Goal: Task Accomplishment & Management: Manage account settings

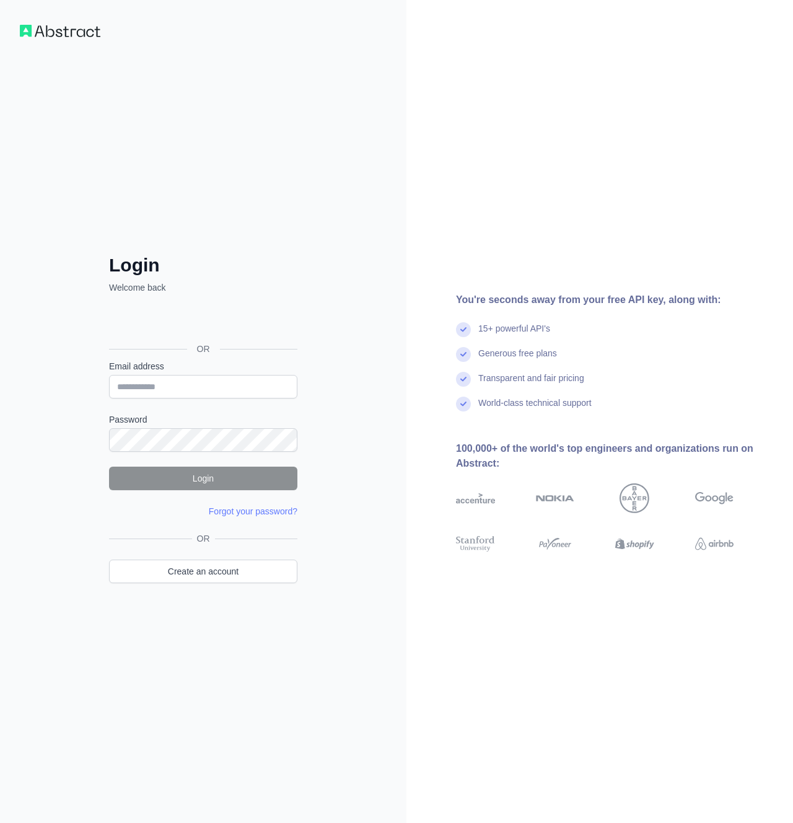
click at [182, 335] on div "OR" at bounding box center [203, 329] width 188 height 61
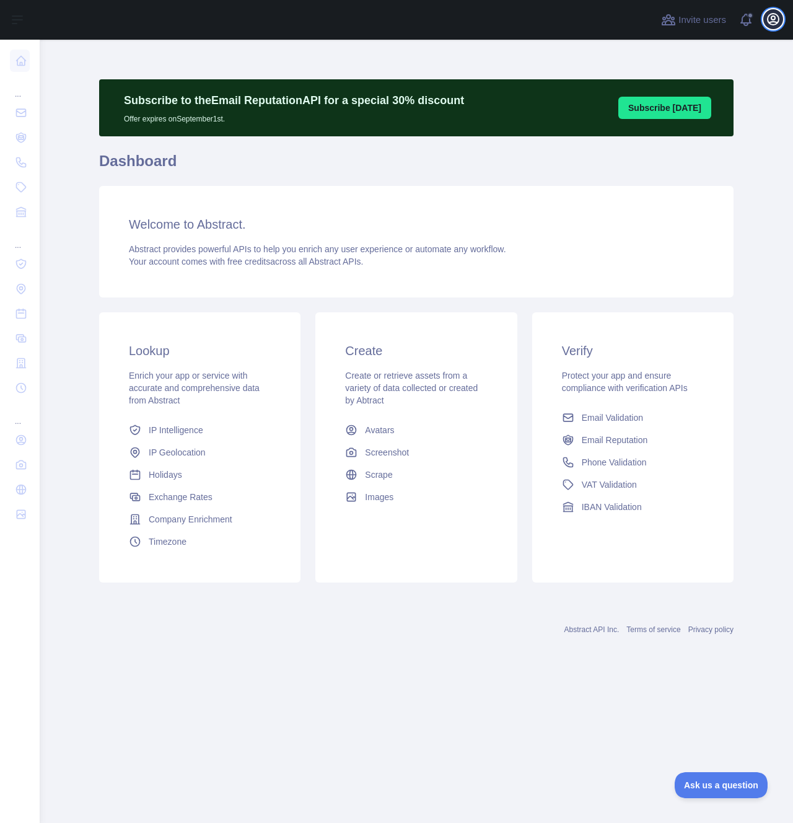
click at [771, 22] on icon "button" at bounding box center [773, 19] width 11 height 11
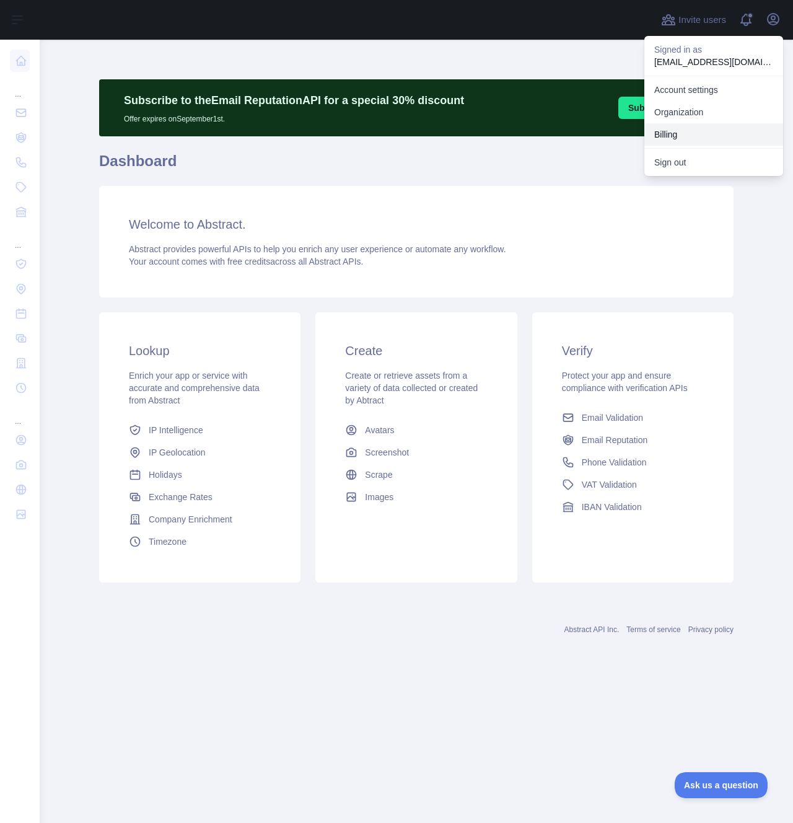
click at [692, 139] on button "Billing" at bounding box center [714, 134] width 139 height 22
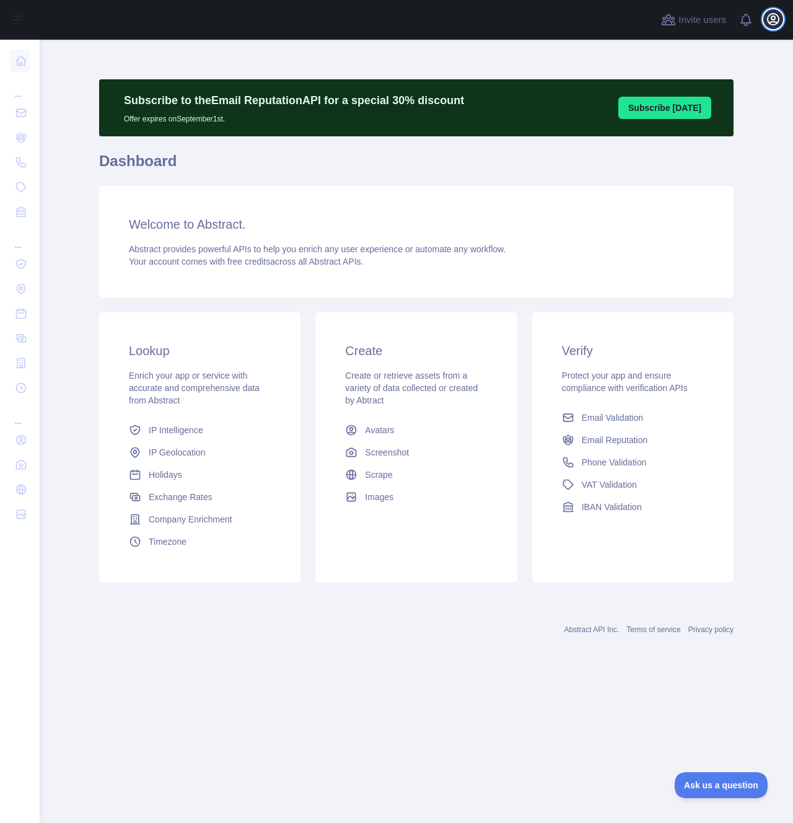
click at [776, 26] on icon "button" at bounding box center [773, 19] width 15 height 15
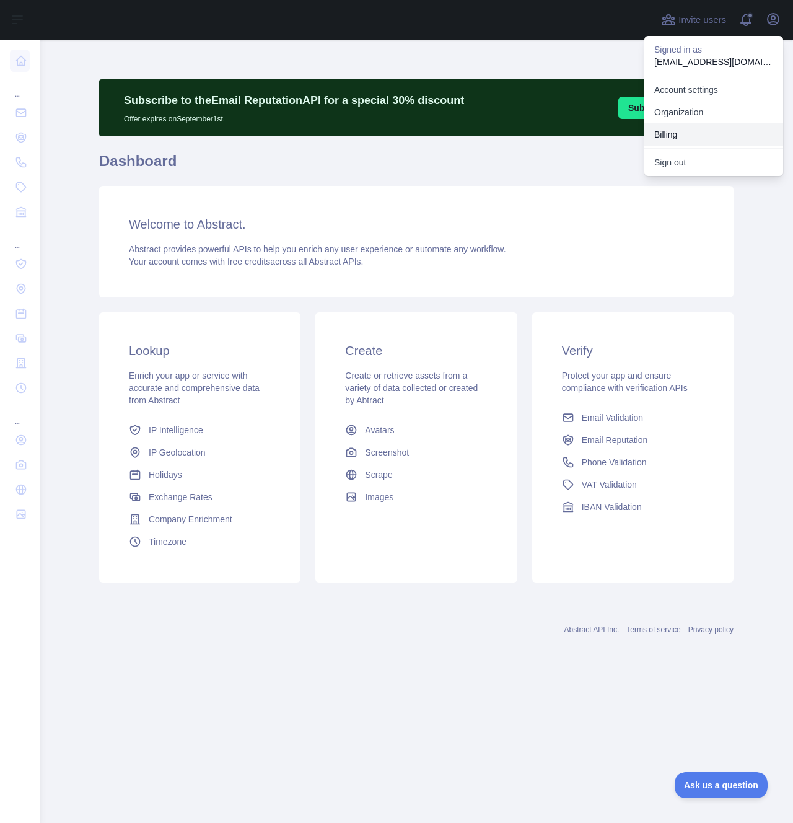
click at [677, 128] on button "Billing" at bounding box center [714, 134] width 139 height 22
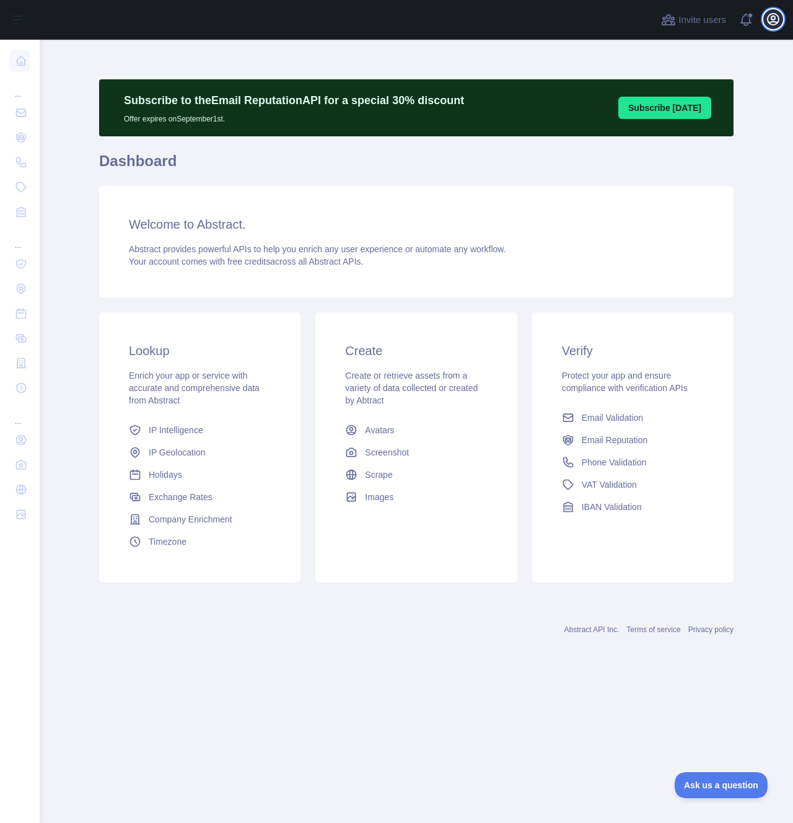
click at [769, 22] on icon "button" at bounding box center [773, 19] width 11 height 11
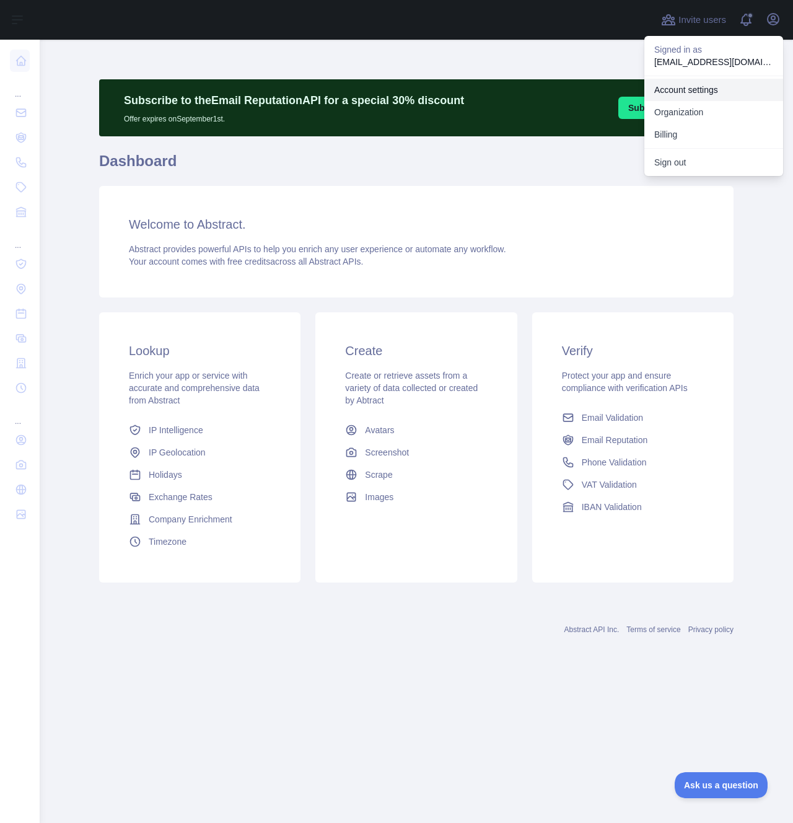
click at [672, 93] on link "Account settings" at bounding box center [714, 90] width 139 height 22
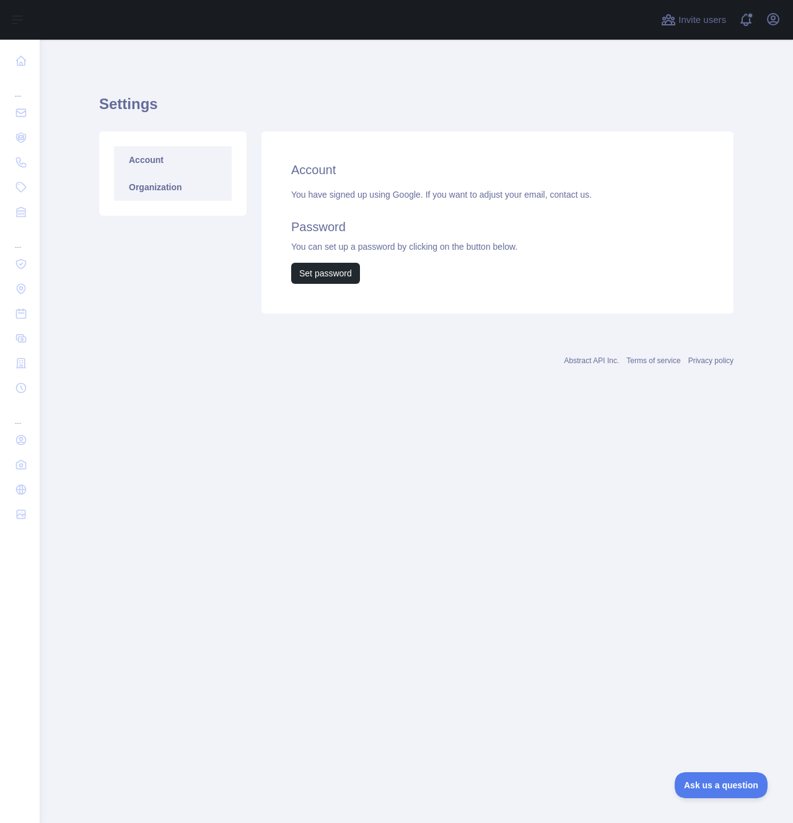
click at [152, 196] on link "Organization" at bounding box center [173, 187] width 118 height 27
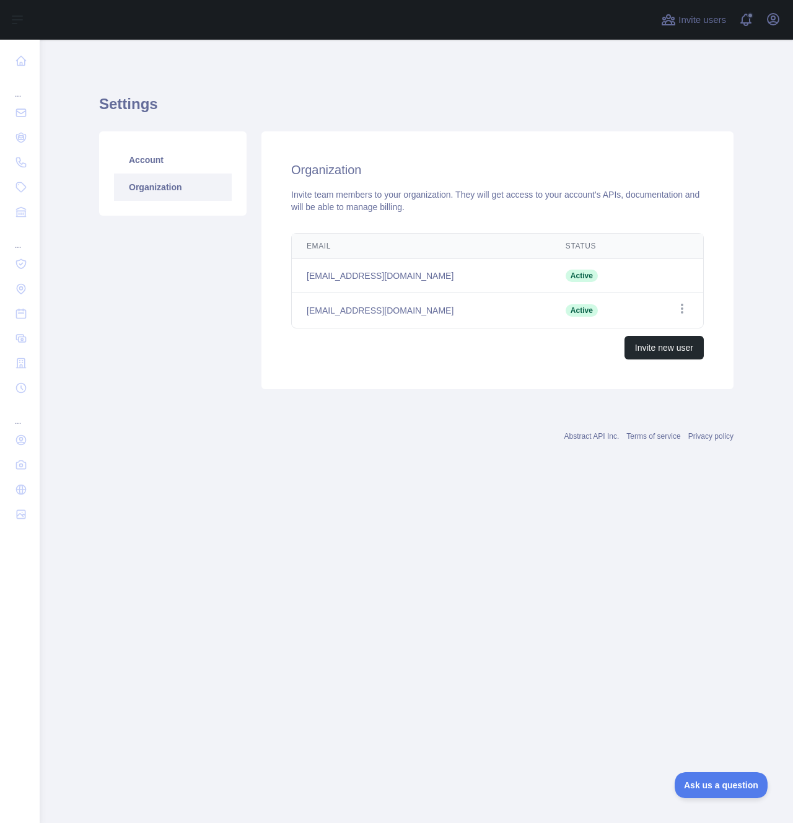
click at [302, 497] on main "Settings Account Organization Organization Invite team members to your organiza…" at bounding box center [417, 431] width 754 height 783
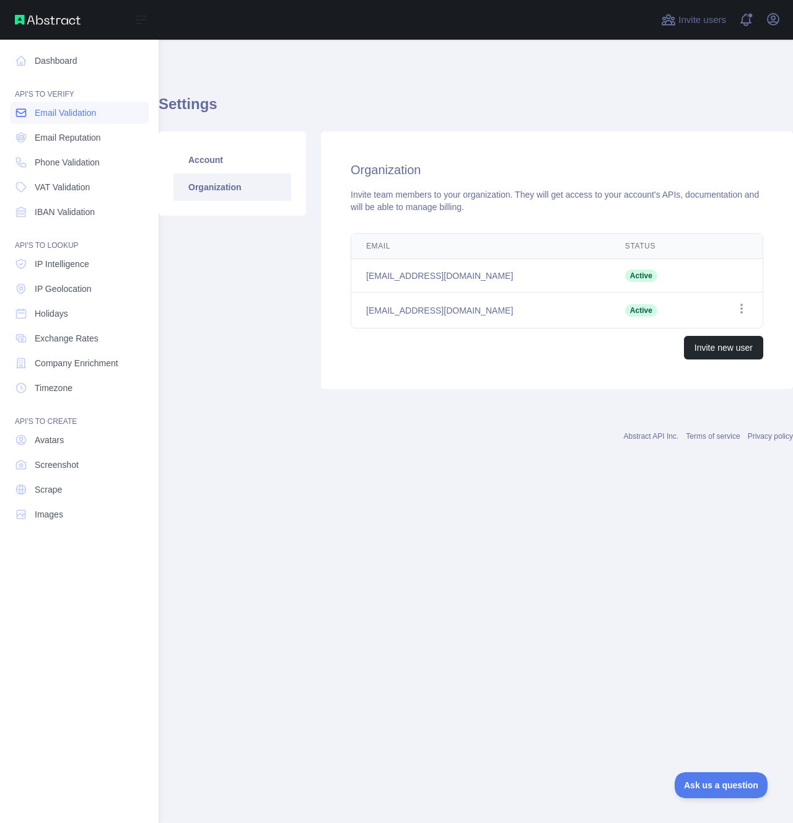
click at [33, 112] on link "Email Validation" at bounding box center [79, 113] width 139 height 22
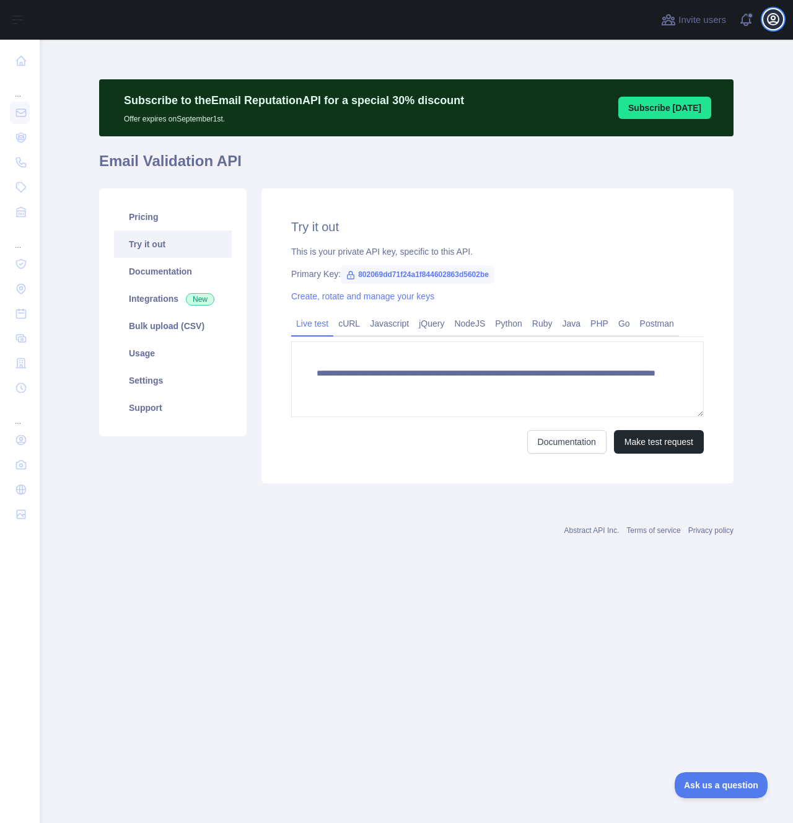
click at [767, 16] on icon "button" at bounding box center [773, 19] width 15 height 15
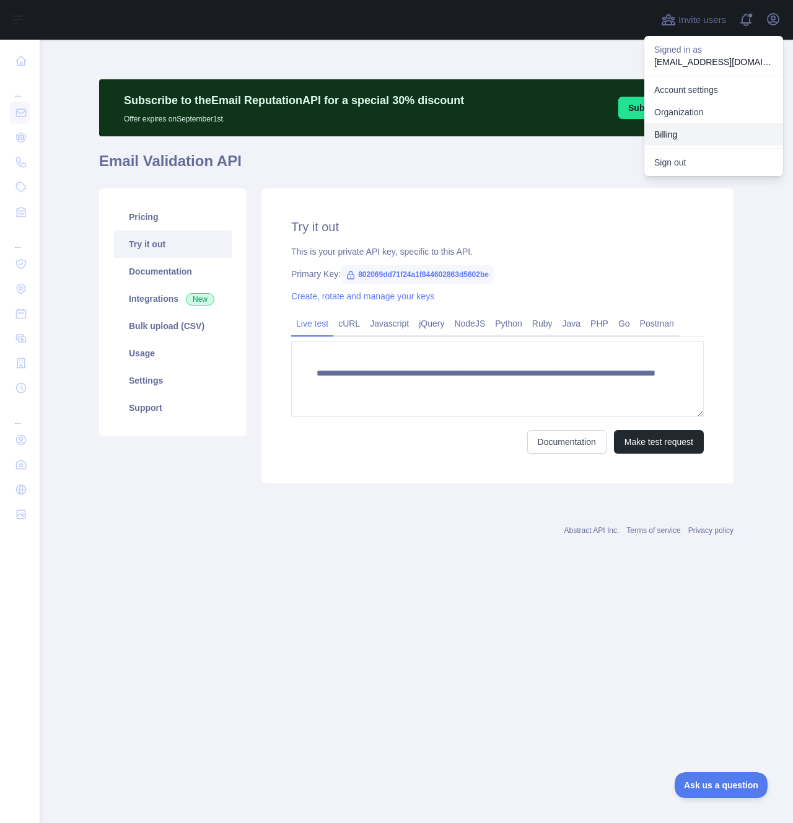
click at [692, 131] on button "Billing" at bounding box center [714, 134] width 139 height 22
